Goal: Information Seeking & Learning: Check status

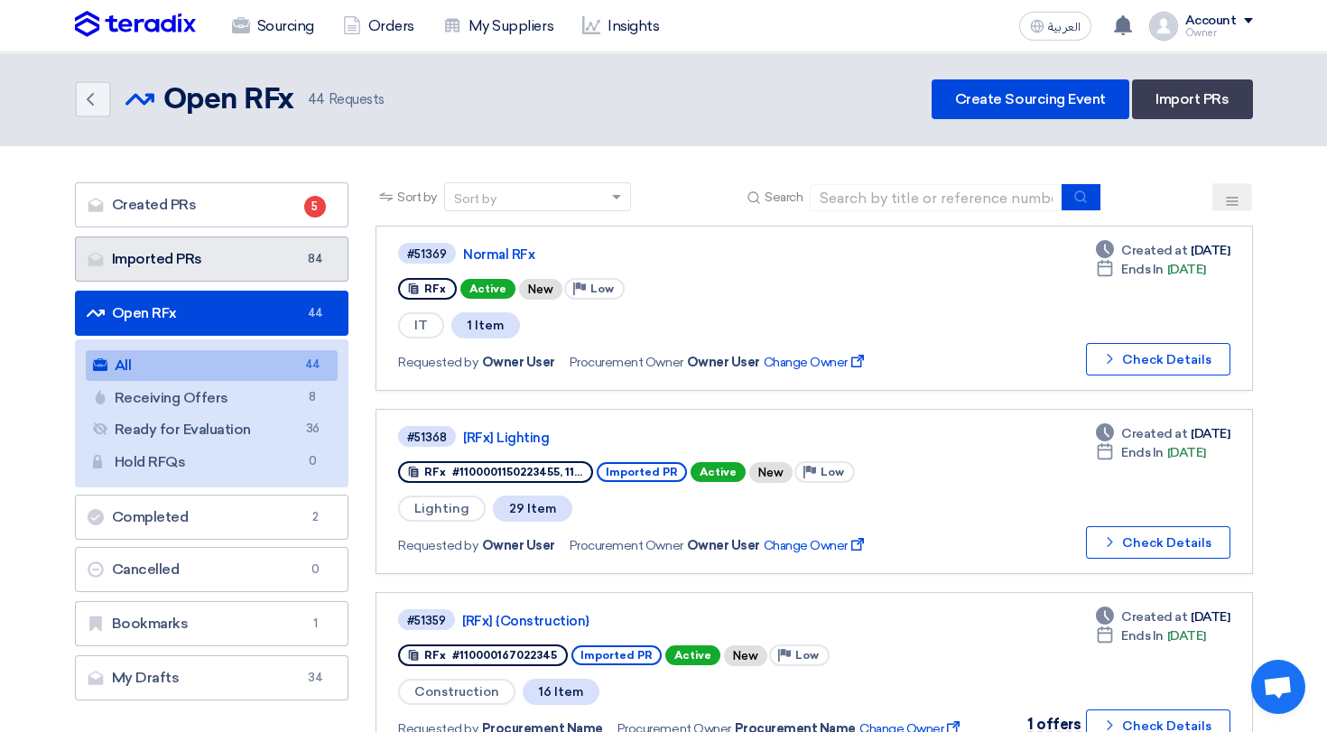
click at [287, 244] on link "Imported PRs Imported PRs 84" at bounding box center [212, 258] width 274 height 45
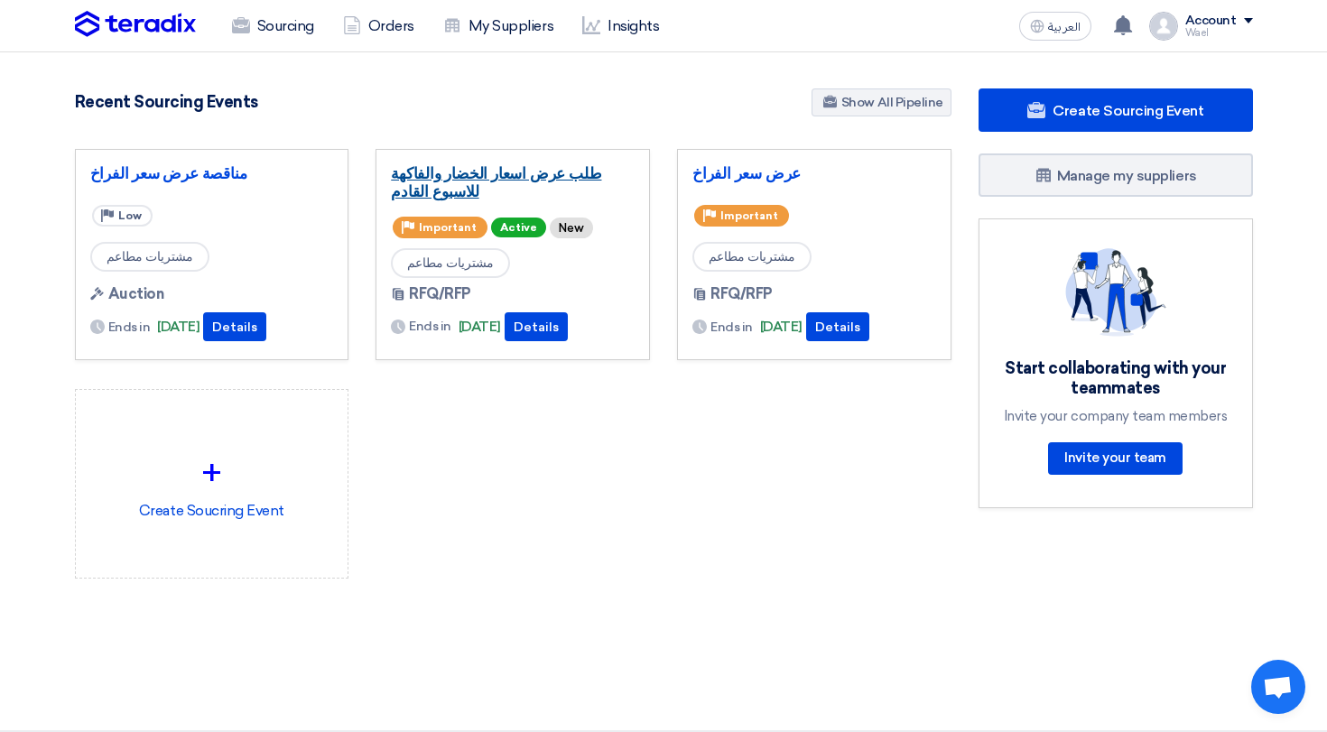
click at [458, 171] on link "طلب عرض اسعار الخضار والفاكهة للاسبوع القادم" at bounding box center [513, 182] width 244 height 36
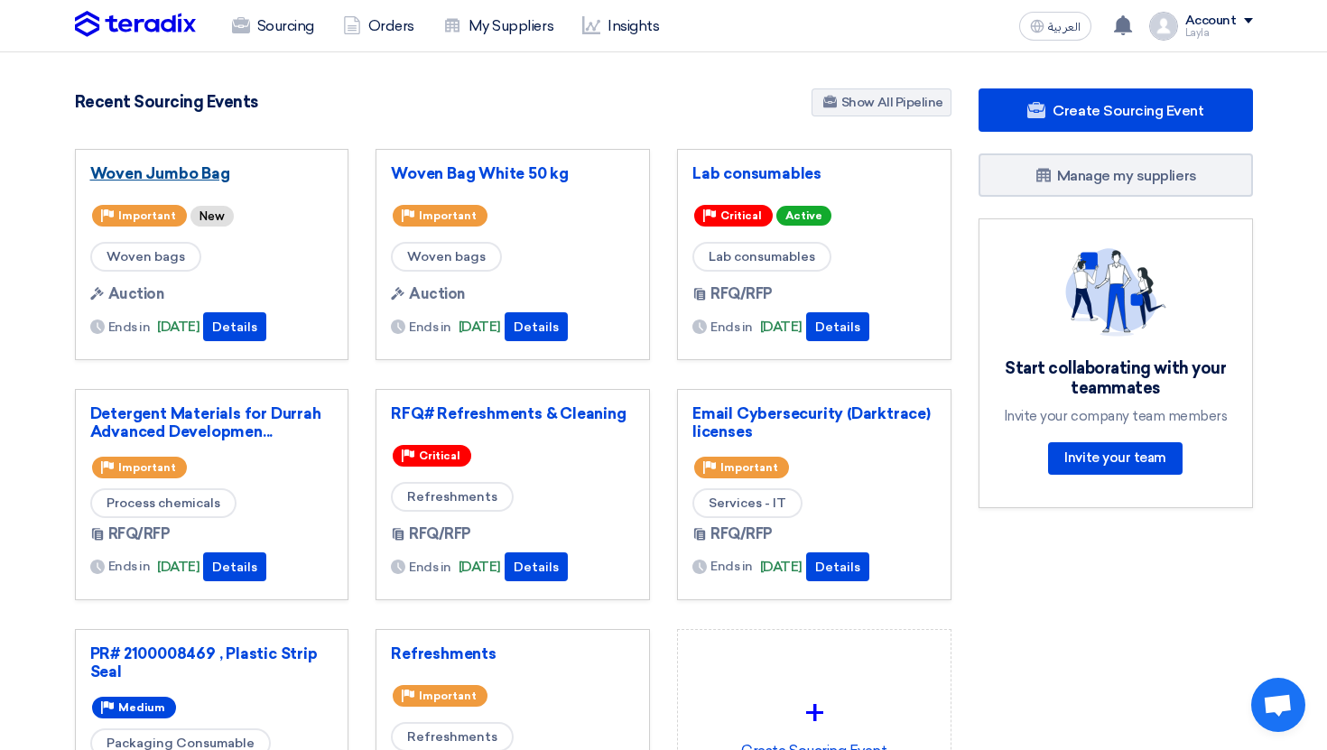
click at [164, 174] on link "Woven Jumbo Bag" at bounding box center [212, 173] width 244 height 18
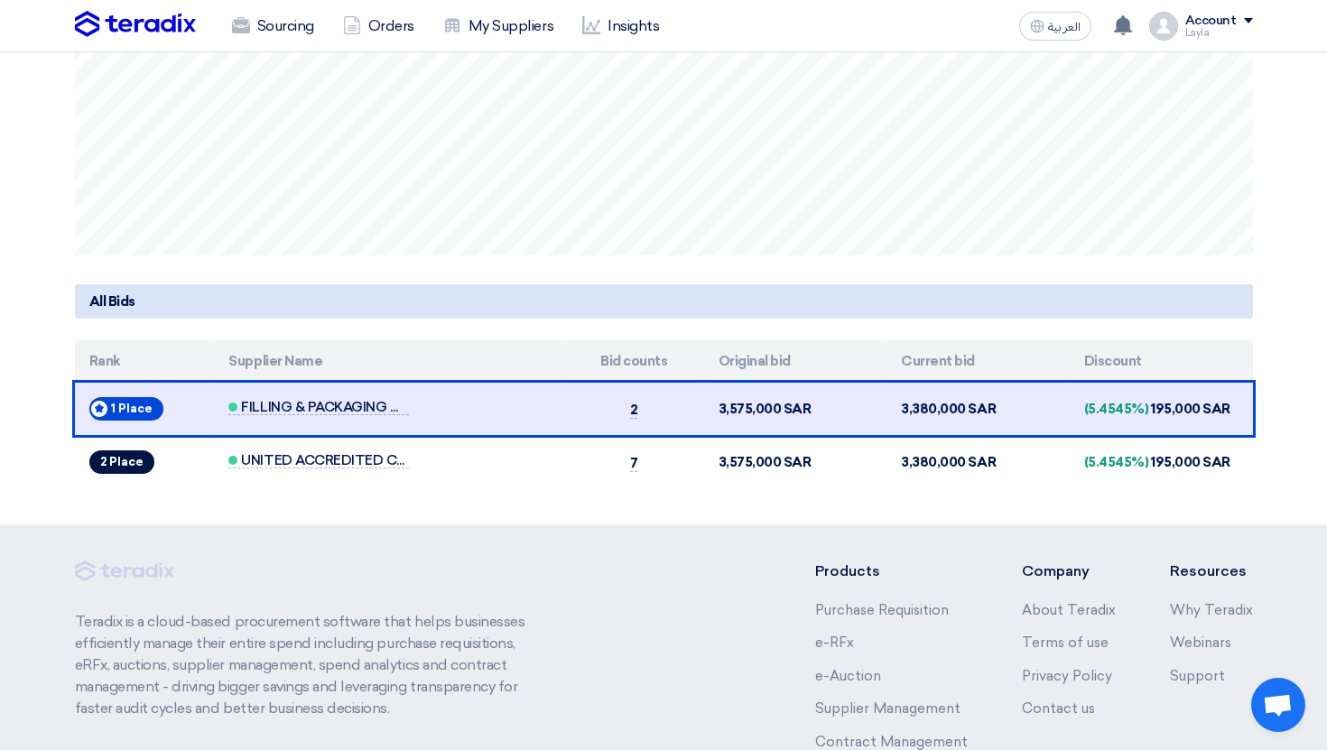
scroll to position [581, 0]
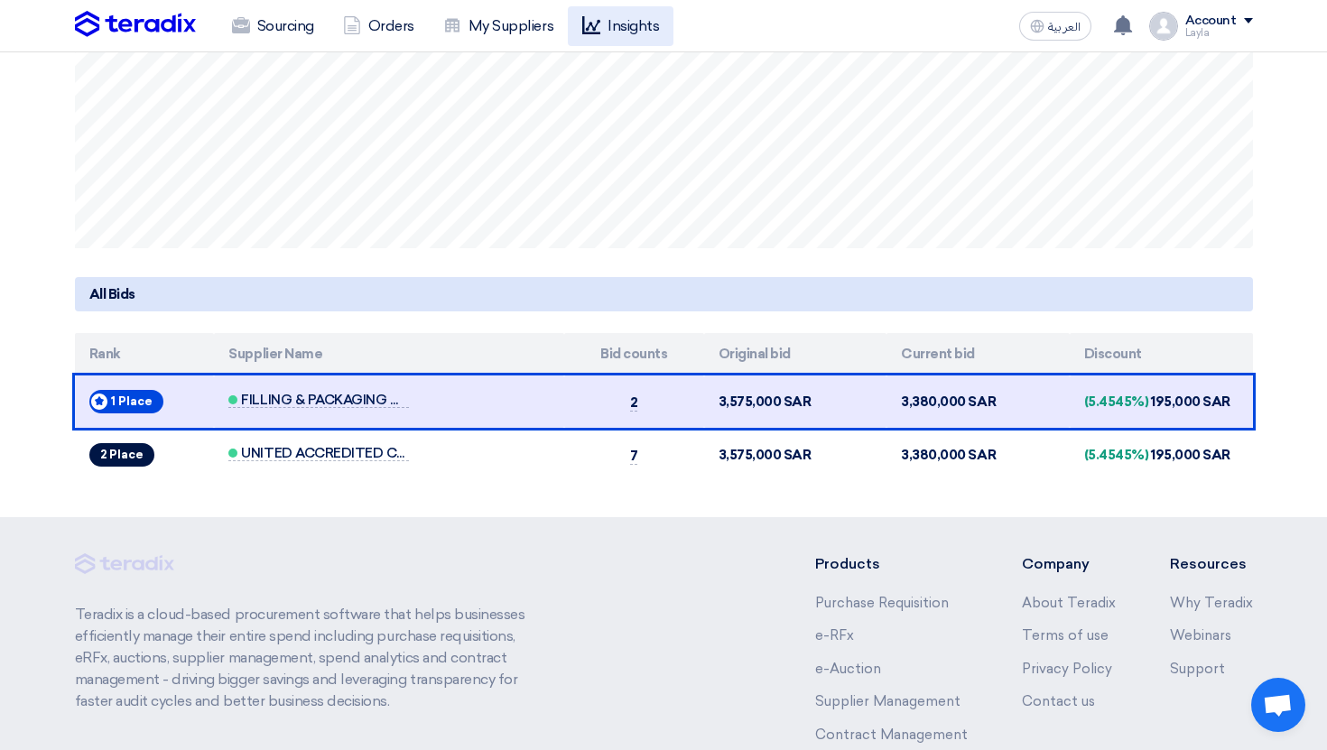
click at [628, 36] on link "Insights" at bounding box center [621, 26] width 106 height 40
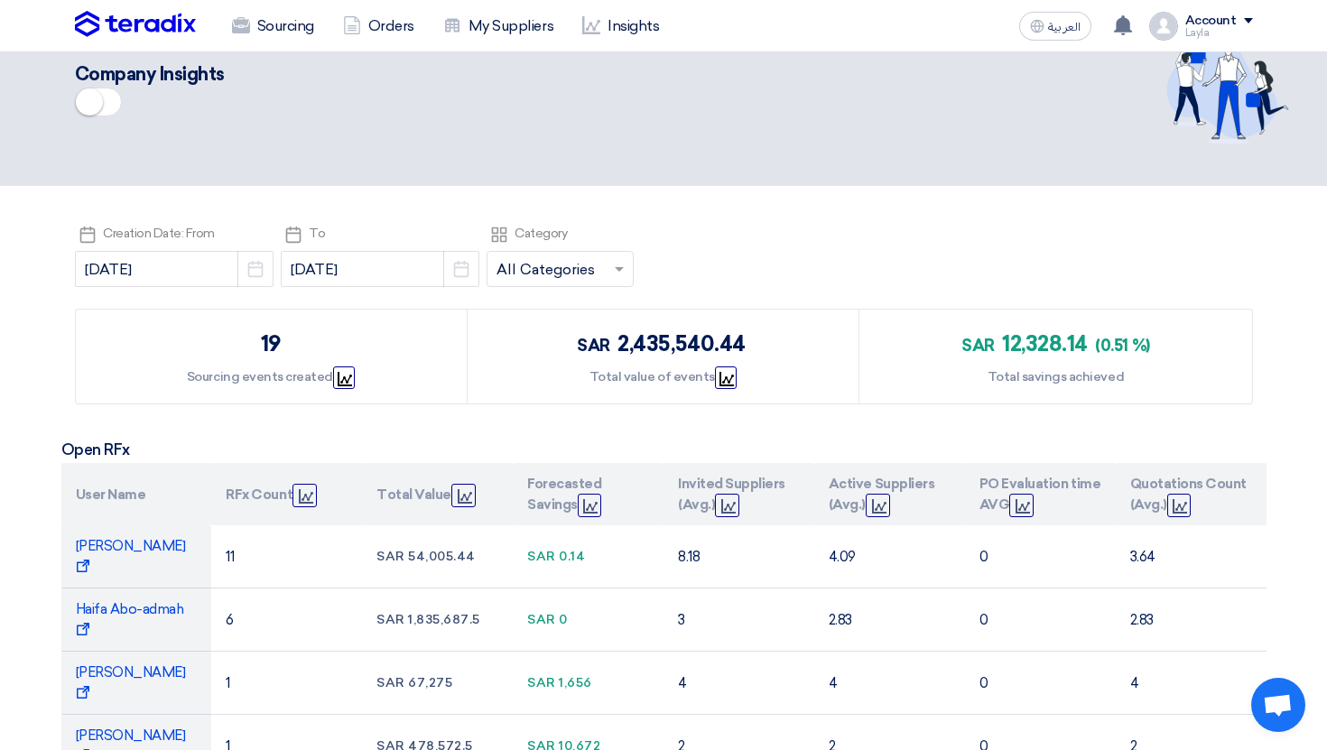
scroll to position [59, 0]
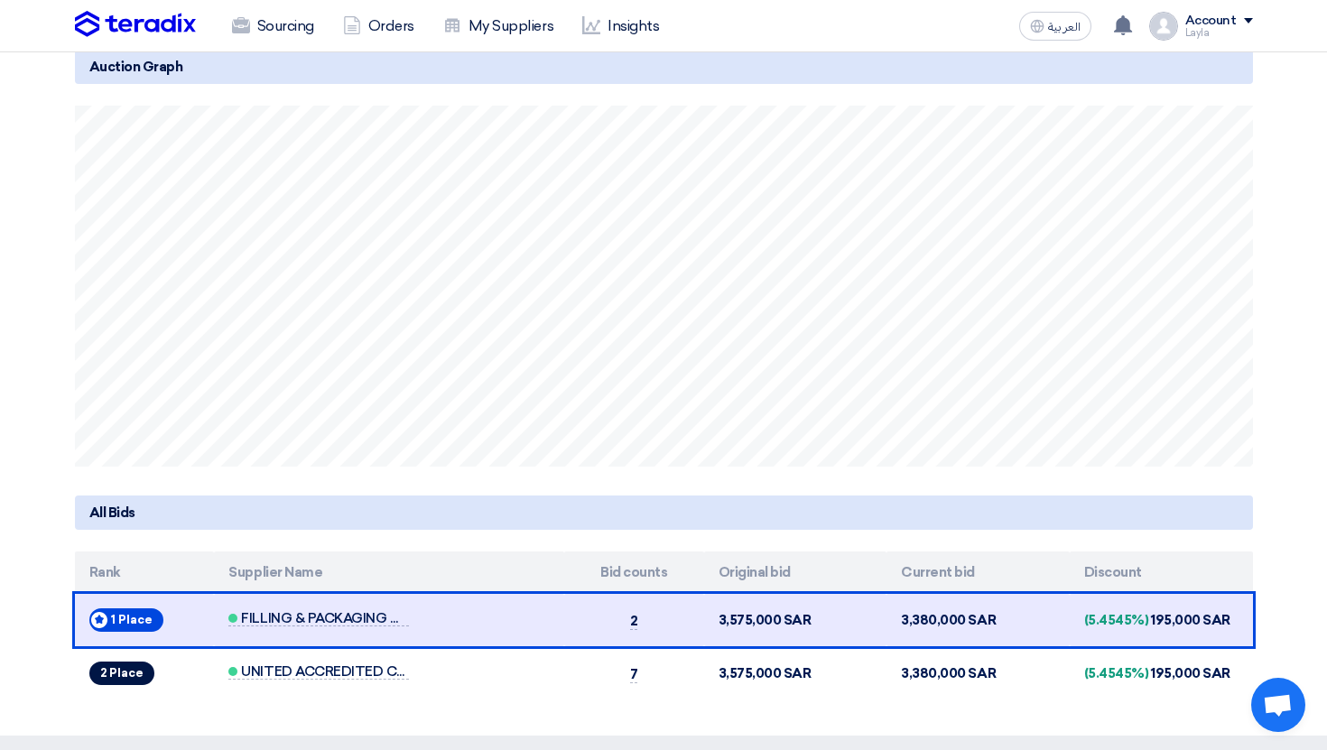
scroll to position [311, 0]
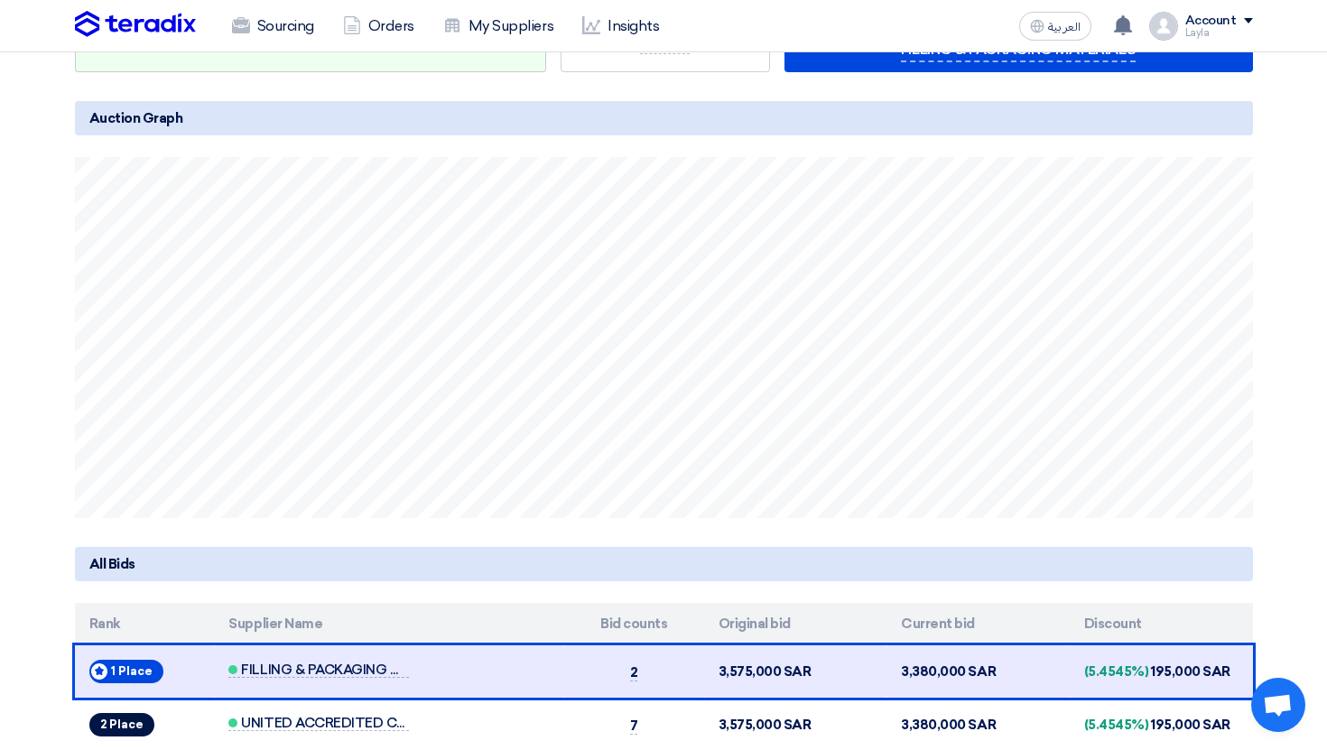
click at [725, 152] on div "Auction Graph 12:34 10-15 FILLING & PACKAGING MATERIALS: 3,380,000" at bounding box center [664, 309] width 1178 height 417
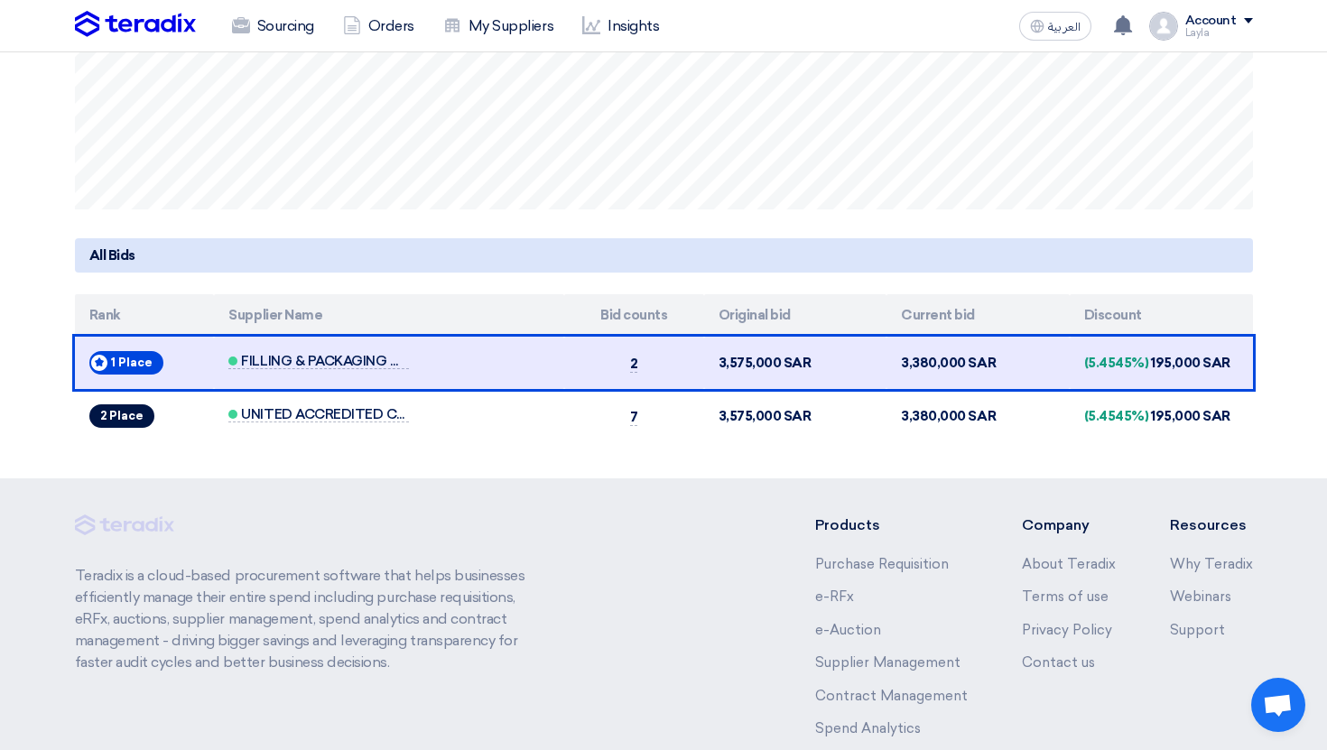
scroll to position [647, 0]
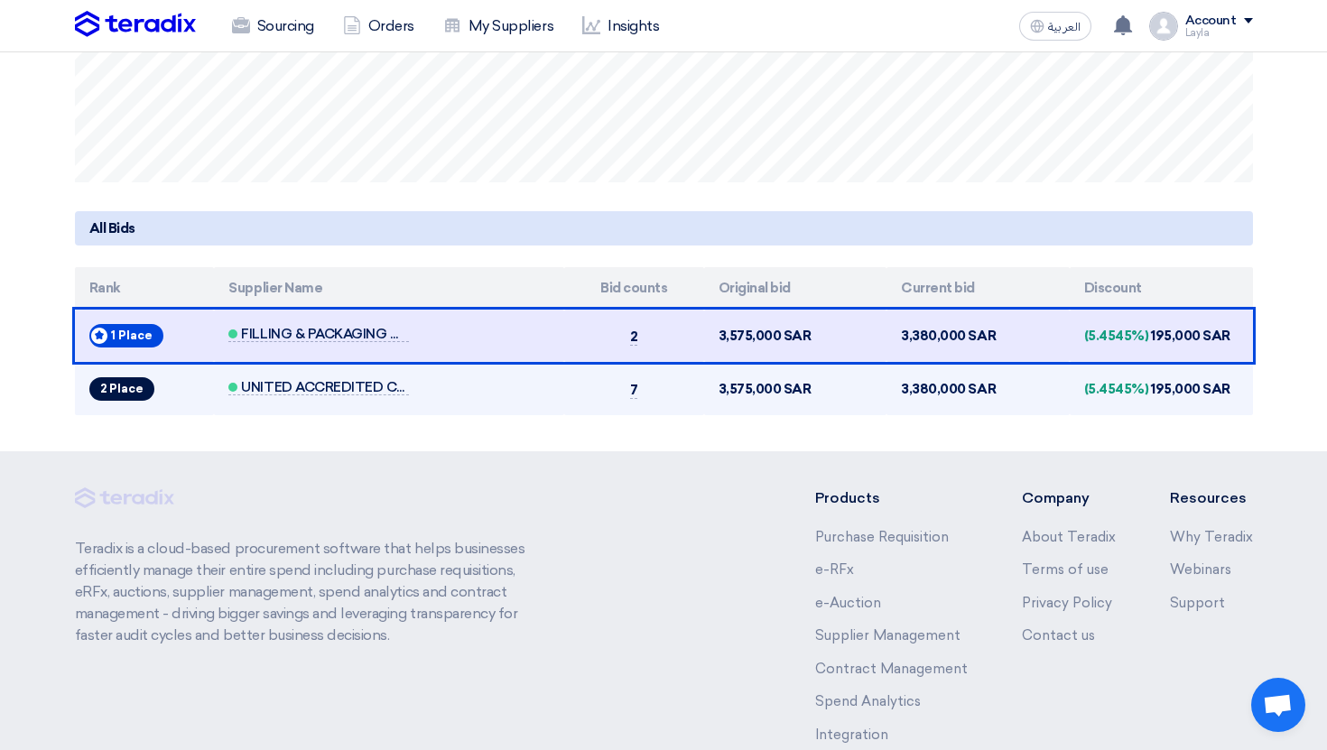
click at [642, 392] on td "7" at bounding box center [634, 388] width 140 height 53
click at [631, 388] on span "7" at bounding box center [634, 390] width 8 height 17
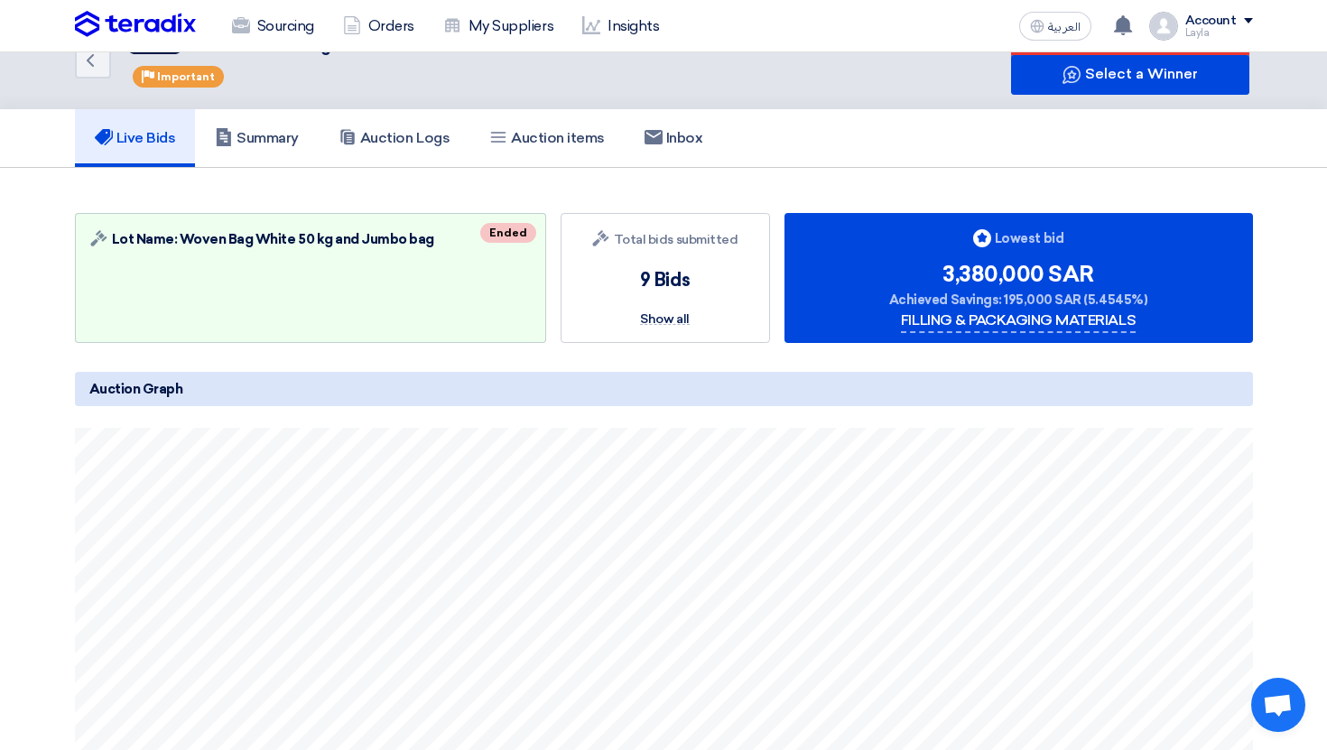
scroll to position [0, 0]
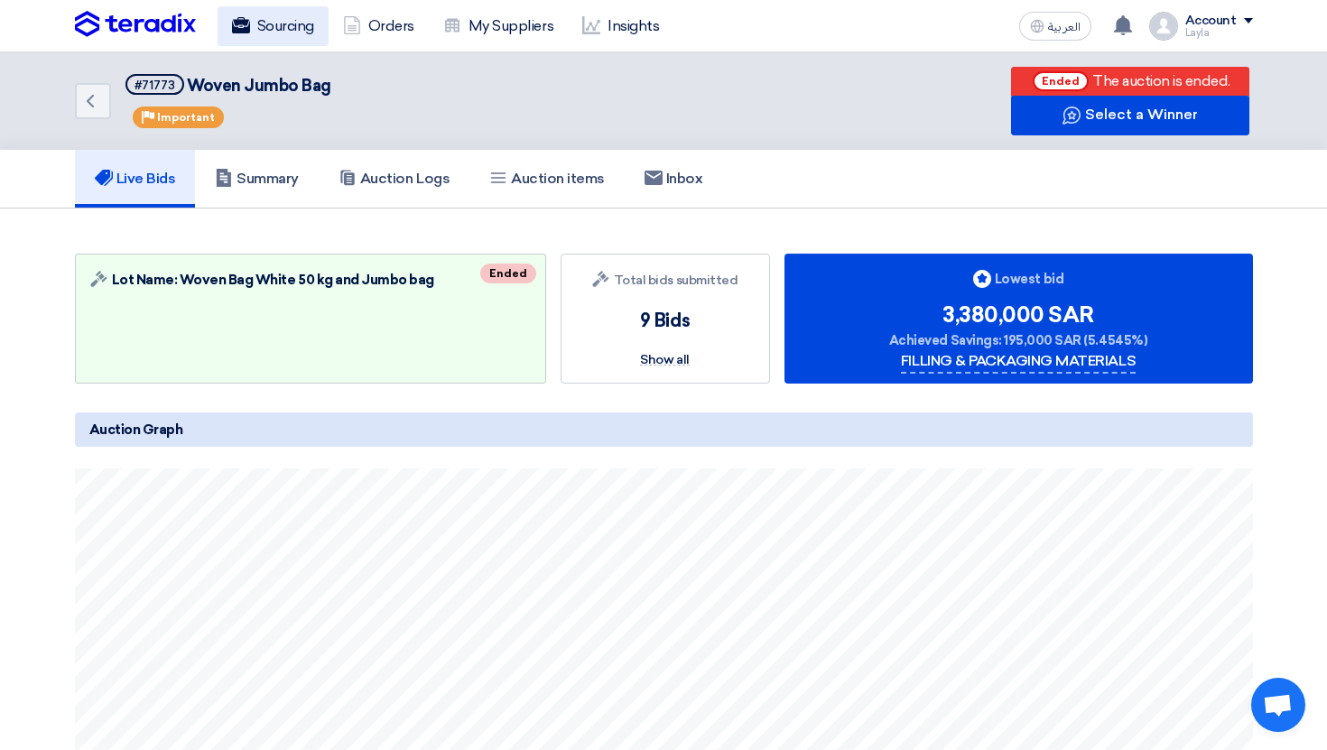
click at [255, 40] on link "Sourcing" at bounding box center [273, 26] width 111 height 40
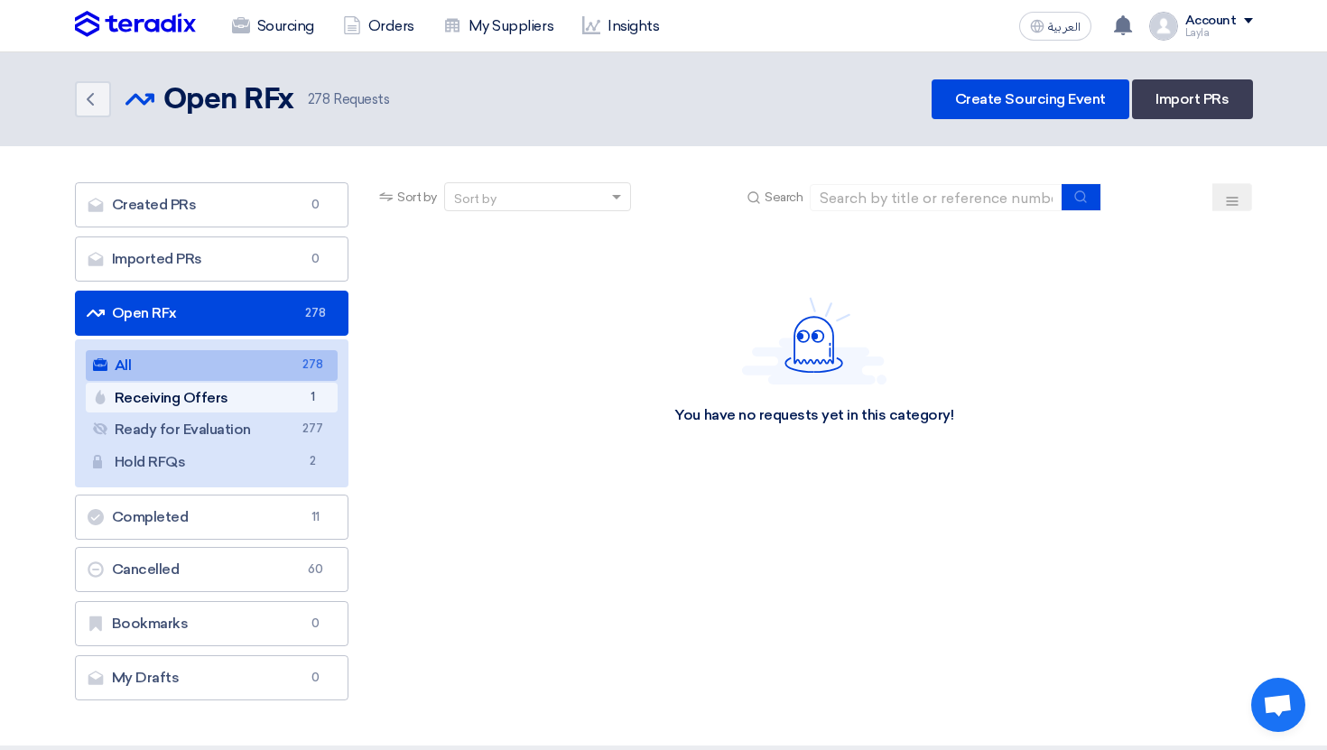
click at [333, 383] on link "Receiving Offers Receiving Offers 1" at bounding box center [212, 398] width 253 height 31
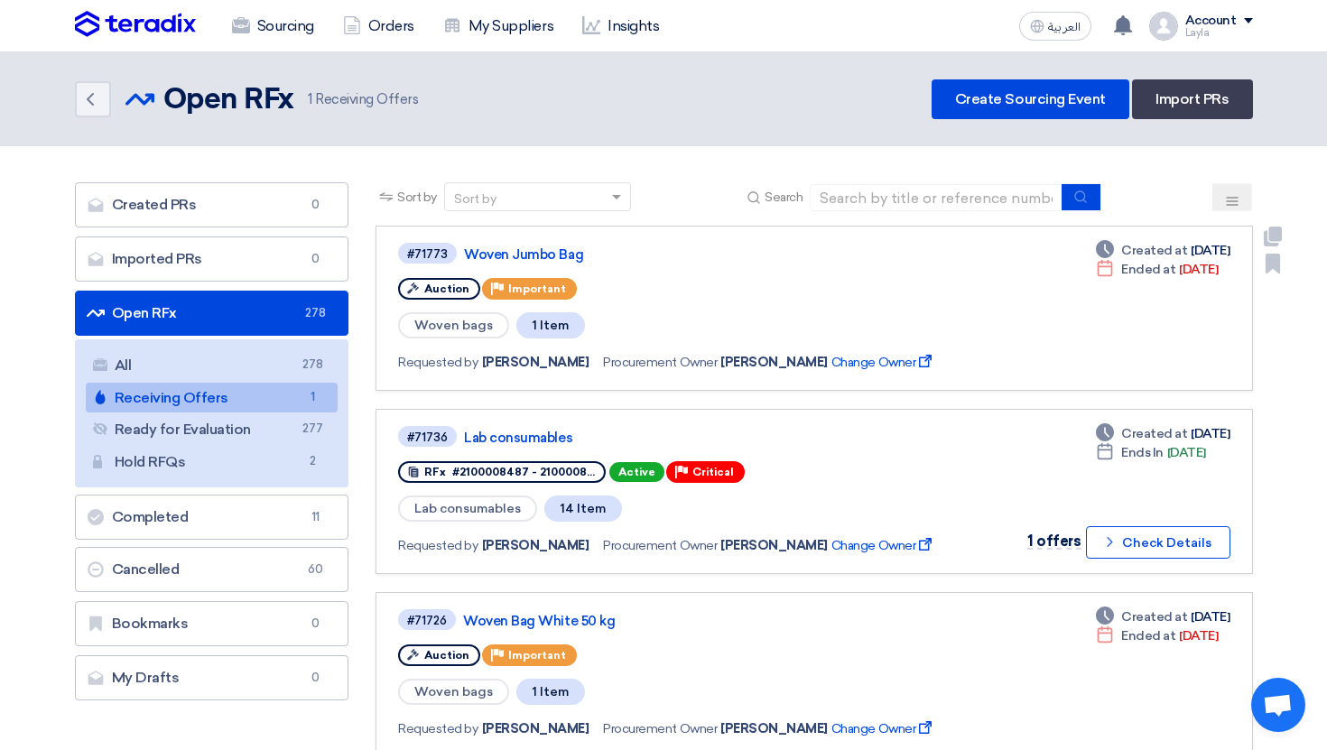
click at [552, 387] on link "#71773 Woven Jumbo Bag Auction Priority Important Woven bags 1 Item Requested b…" at bounding box center [813, 308] width 876 height 165
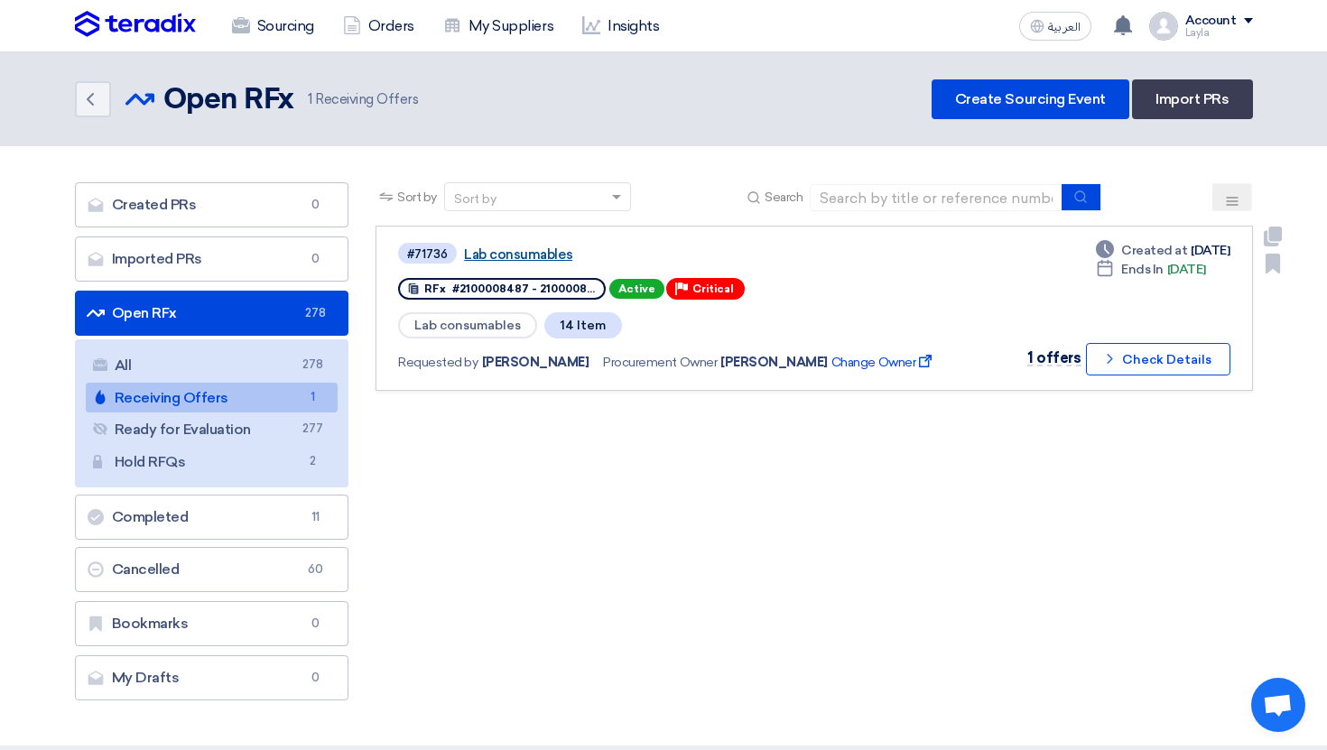
click at [562, 261] on link "Lab consumables" at bounding box center [689, 254] width 451 height 16
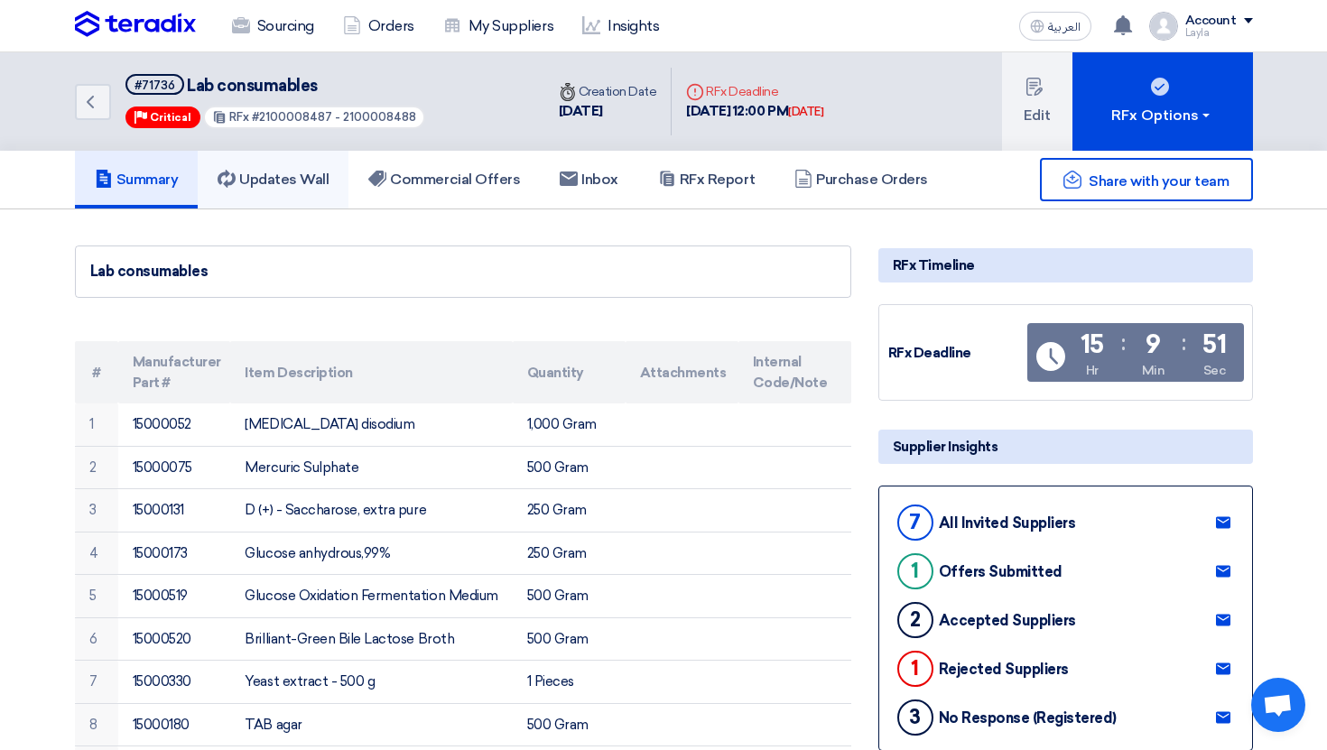
click at [273, 193] on link "Updates Wall" at bounding box center [273, 180] width 151 height 58
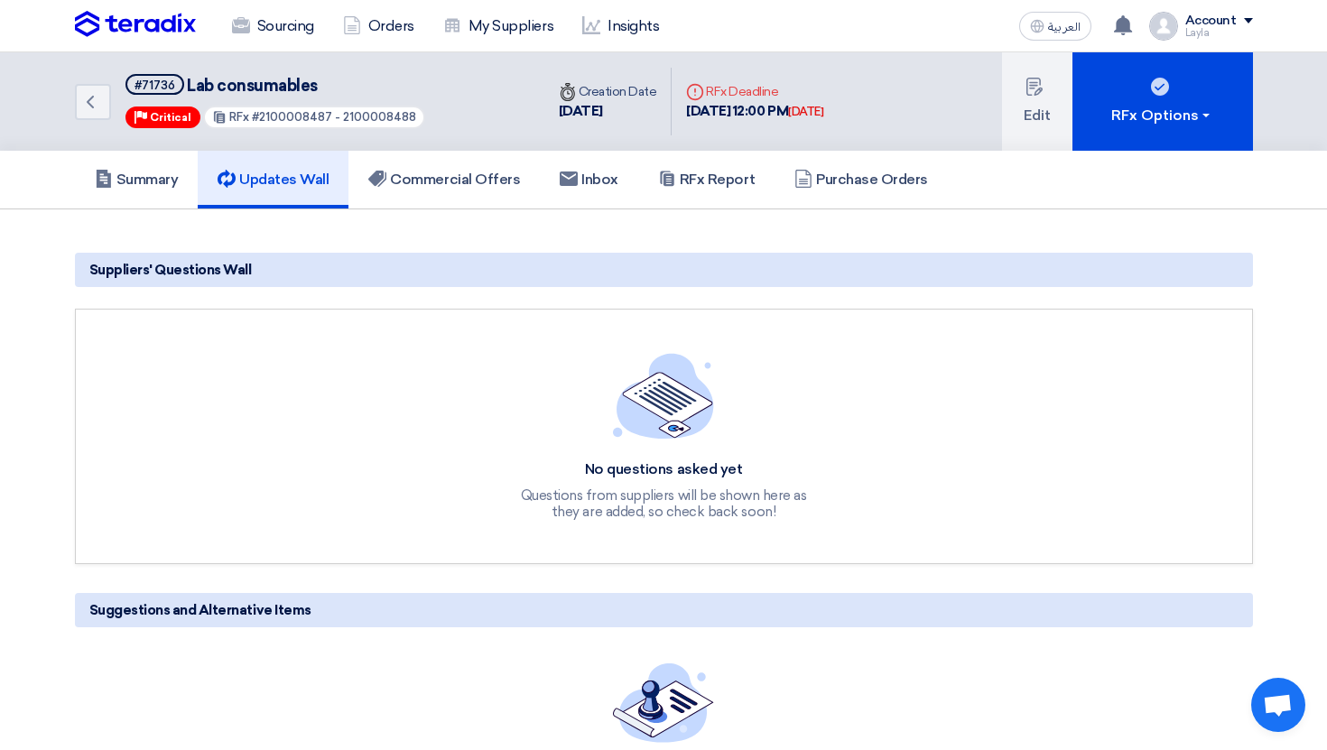
click at [328, 238] on section "Suggestions and Alternative Items No Alternatives/Suggestions yet Alternatives/…" at bounding box center [663, 549] width 1327 height 681
click at [411, 198] on link "Commercial Offers" at bounding box center [443, 180] width 191 height 58
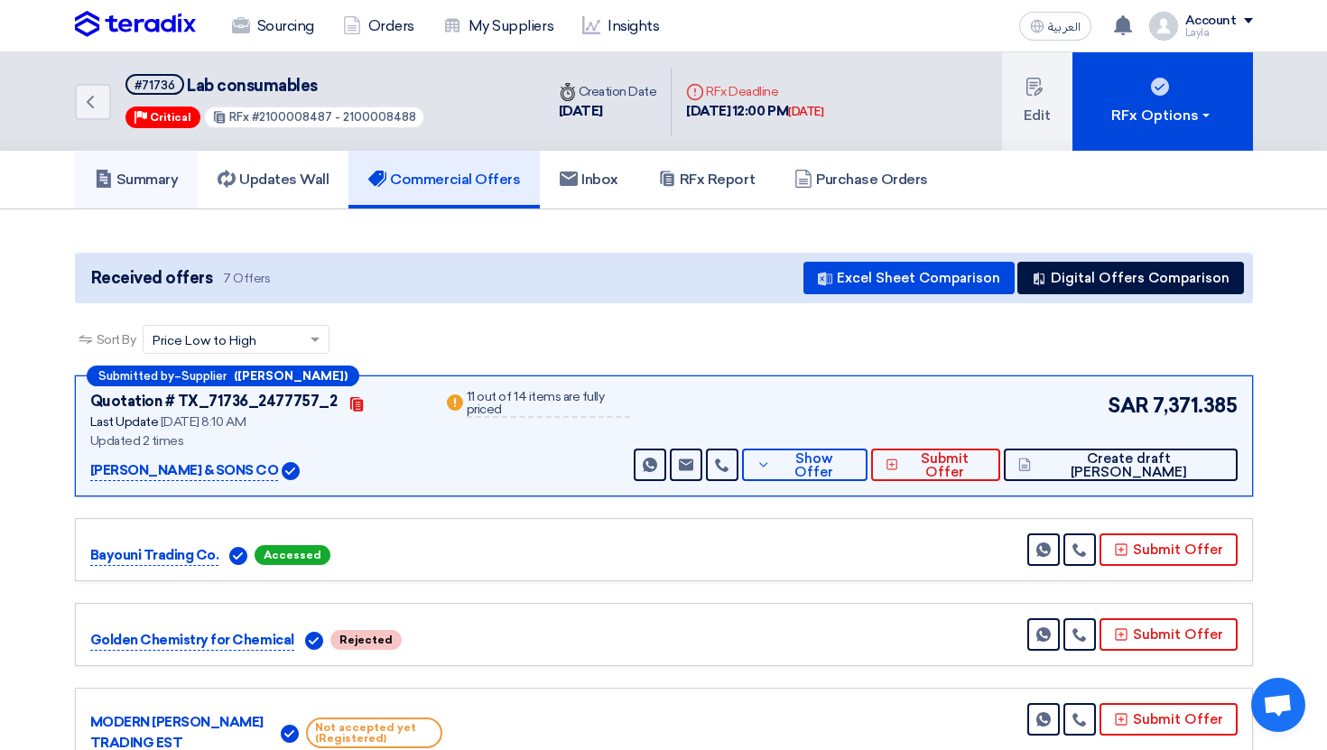
click at [106, 190] on link "Summary" at bounding box center [137, 180] width 124 height 58
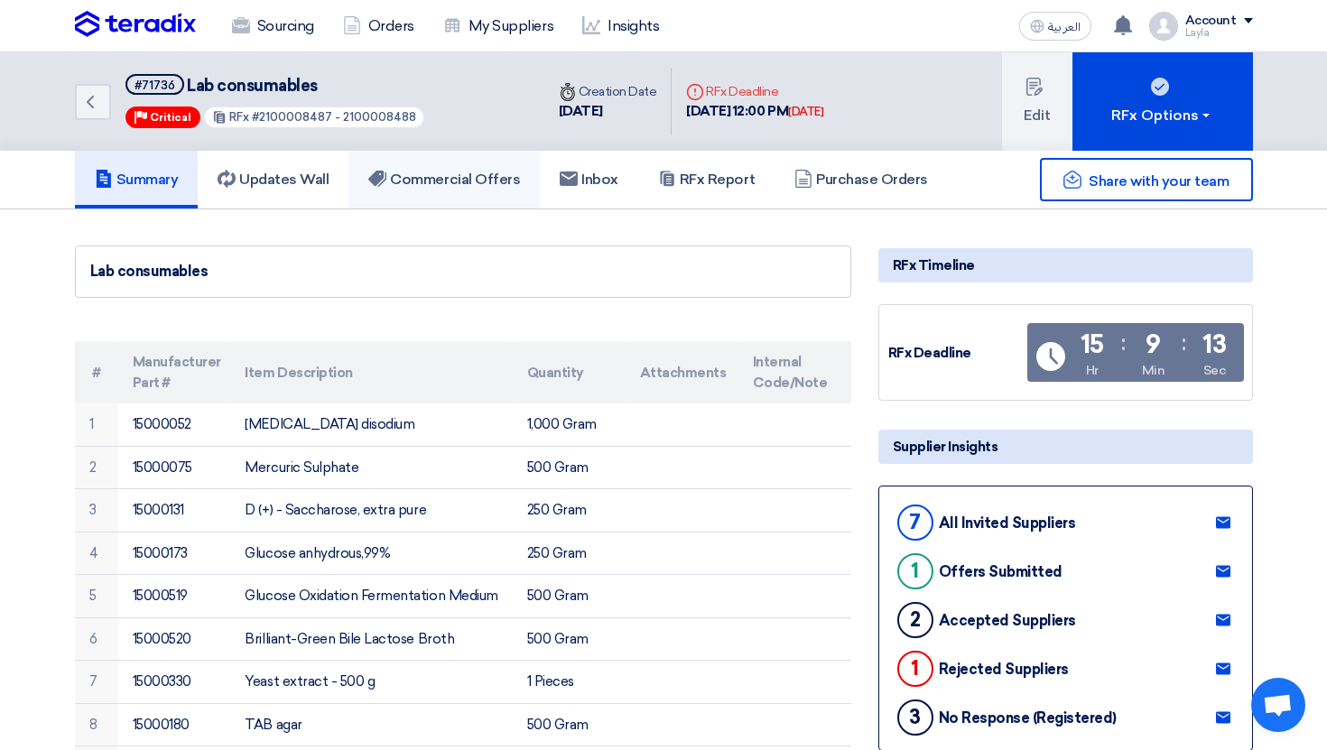
click at [481, 198] on link "Commercial Offers" at bounding box center [443, 180] width 191 height 58
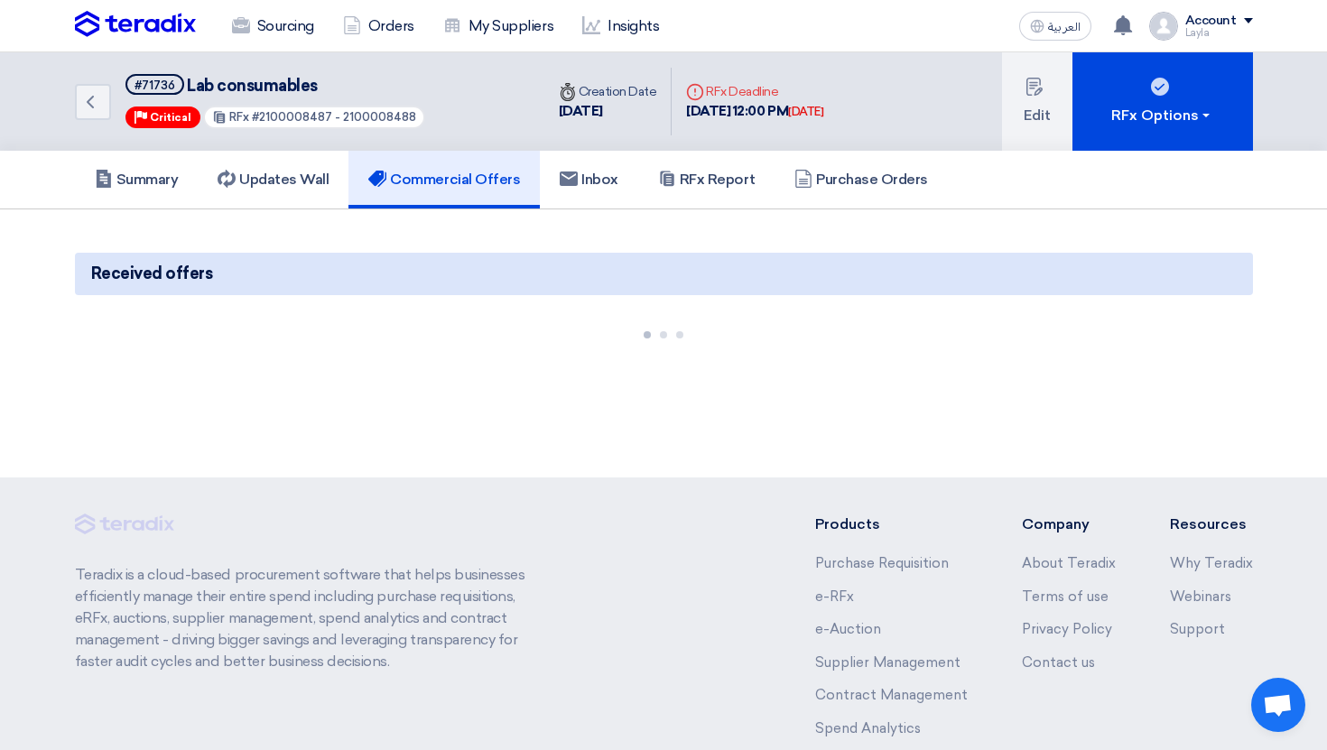
click at [520, 361] on section "Received offers" at bounding box center [663, 295] width 1327 height 172
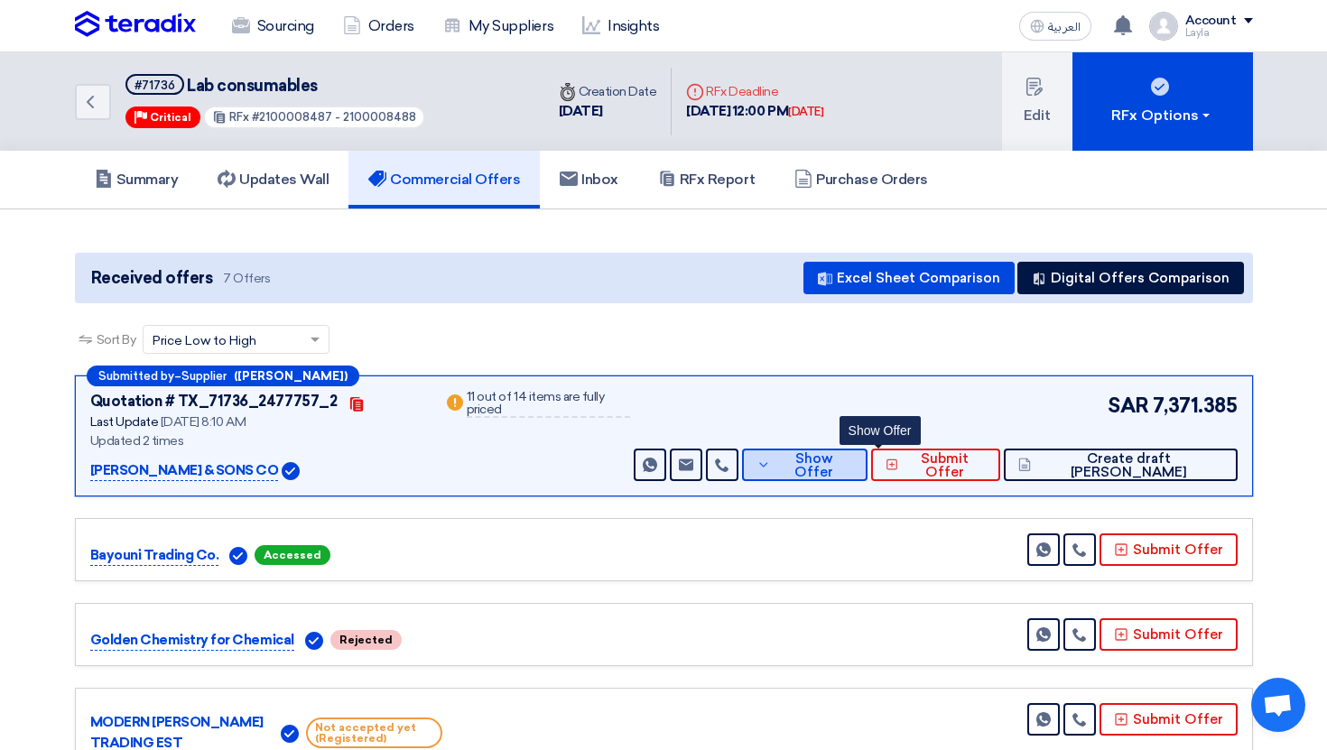
click at [853, 463] on span "Show Offer" at bounding box center [814, 465] width 78 height 27
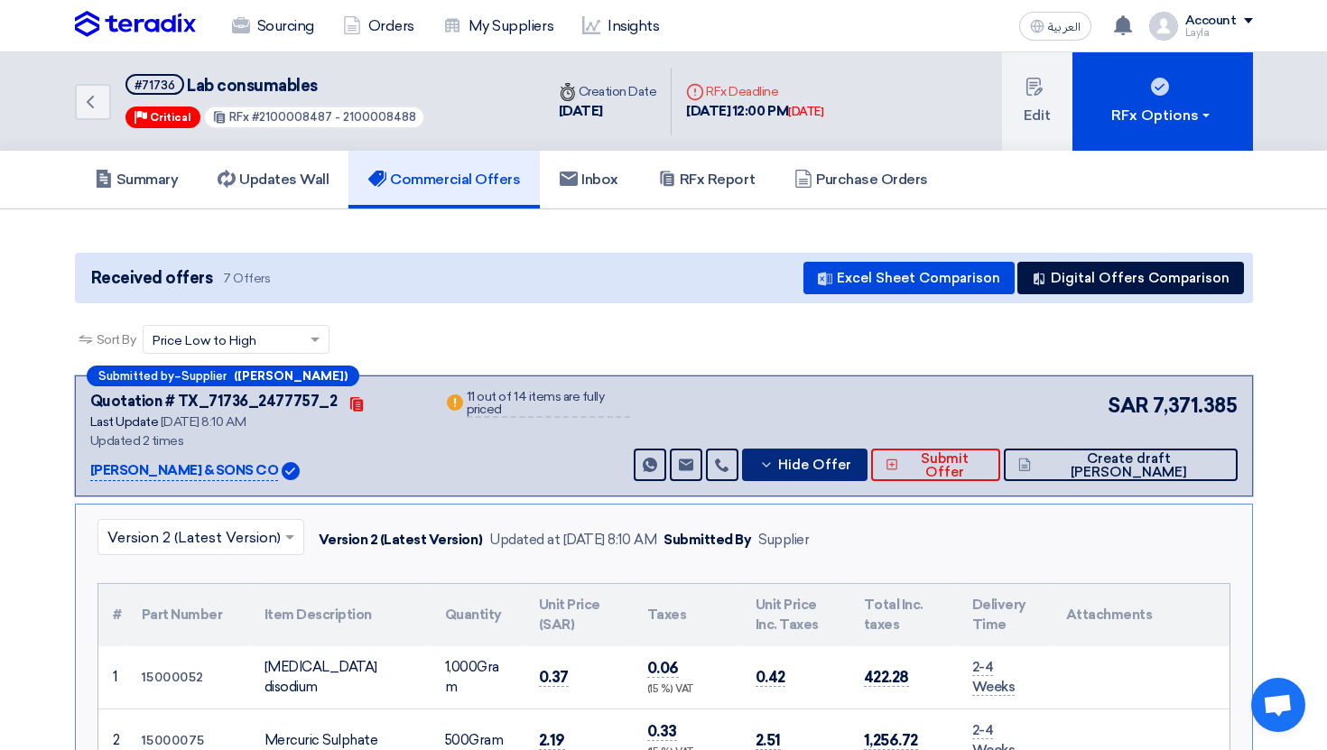
click at [843, 477] on button "Hide Offer" at bounding box center [804, 465] width 125 height 32
